Goal: Find specific fact: Find contact information

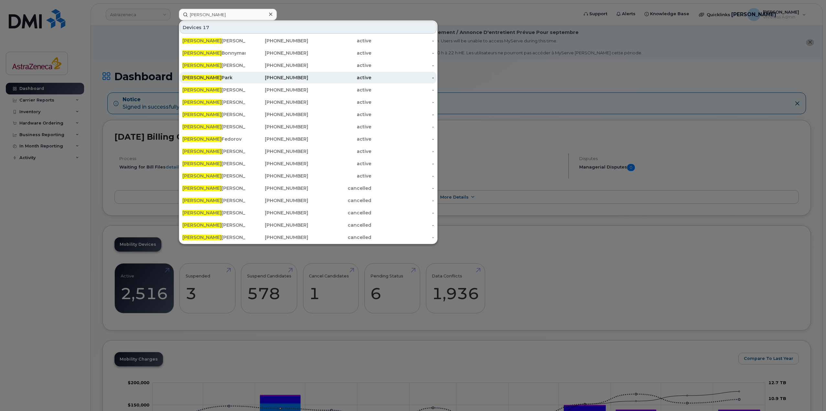
type input "[PERSON_NAME]"
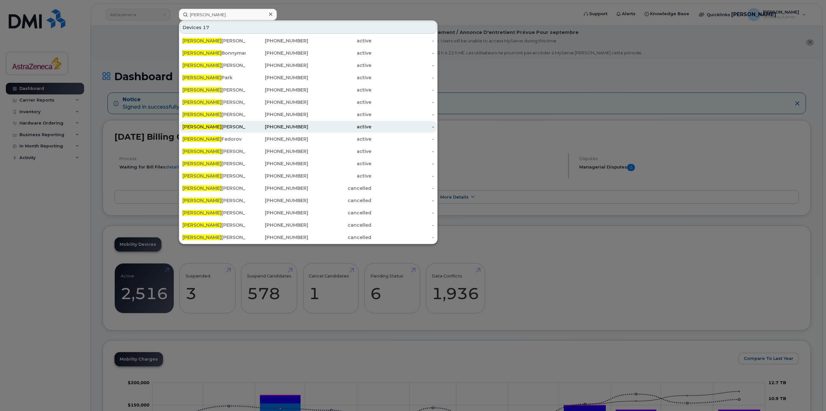
drag, startPoint x: 253, startPoint y: 80, endPoint x: 410, endPoint y: 123, distance: 161.9
click at [253, 80] on div "[PHONE_NUMBER]" at bounding box center [276, 77] width 63 height 6
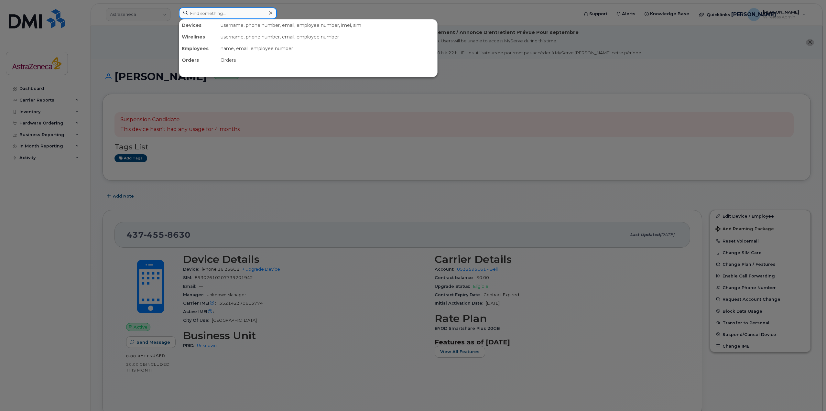
click at [246, 12] on input at bounding box center [228, 13] width 98 height 12
click at [201, 17] on input at bounding box center [228, 13] width 98 height 12
drag, startPoint x: 505, startPoint y: 155, endPoint x: 690, endPoint y: 47, distance: 214.5
click at [505, 156] on div at bounding box center [413, 205] width 826 height 411
